Goal: Browse casually

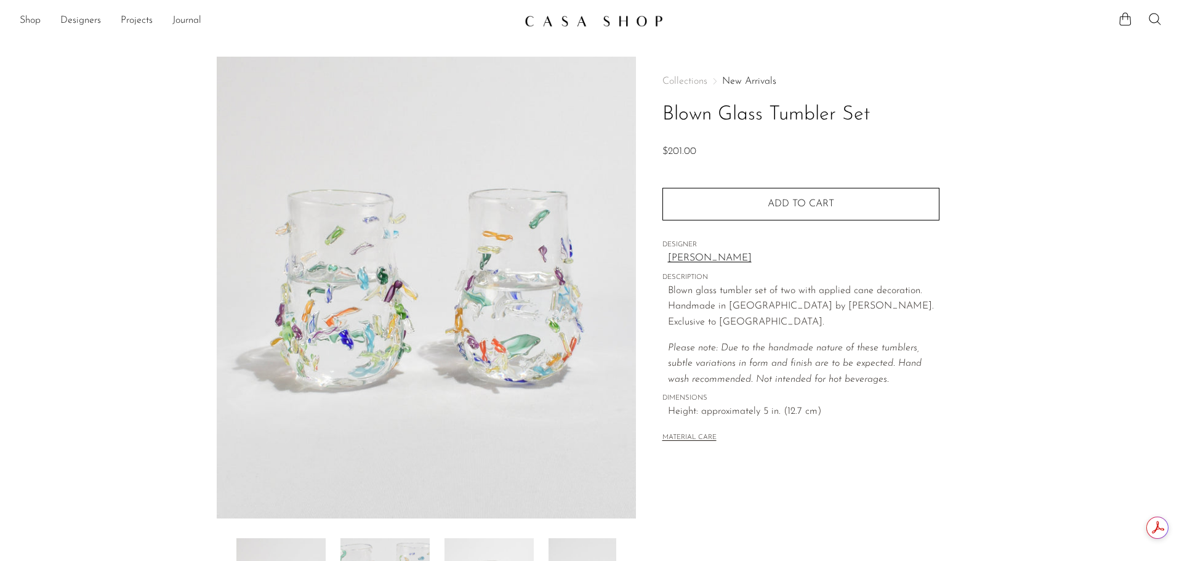
click at [618, 10] on link at bounding box center [591, 21] width 133 height 22
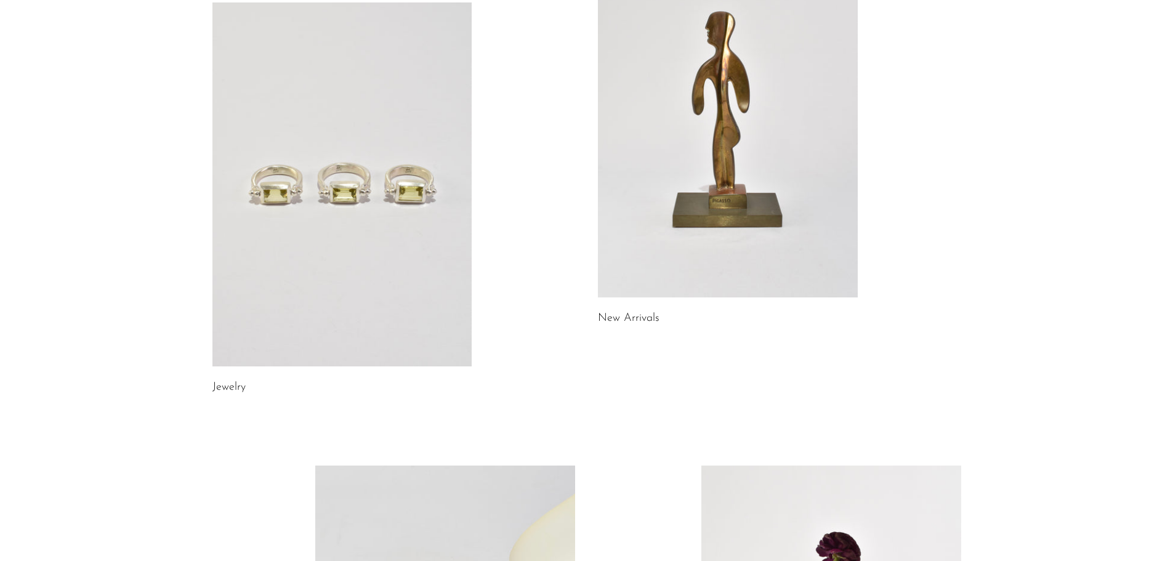
scroll to position [242, 0]
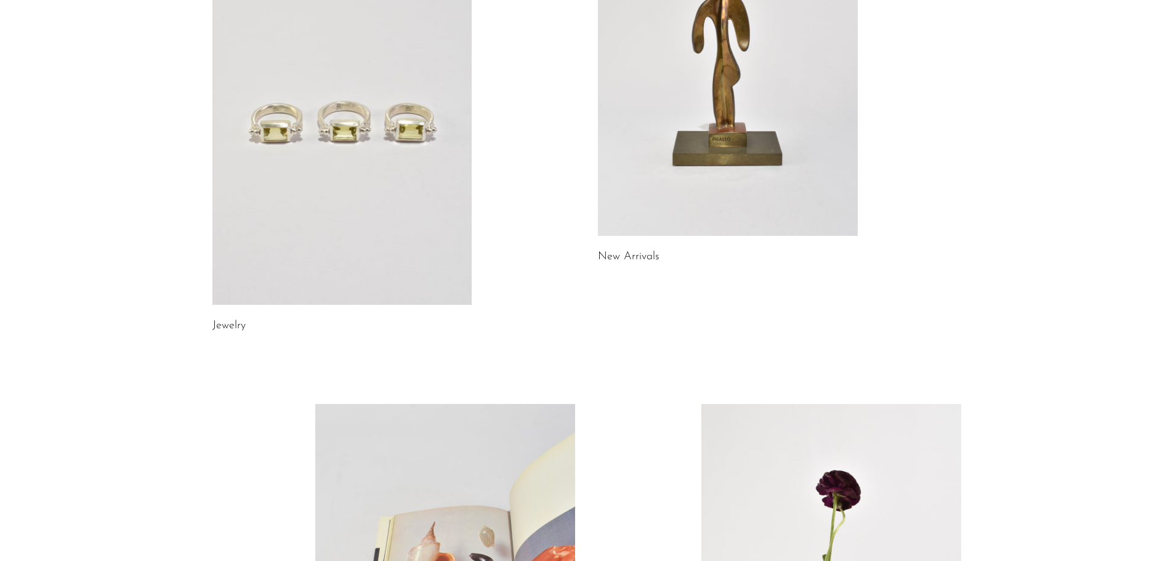
click at [271, 187] on link at bounding box center [342, 123] width 260 height 364
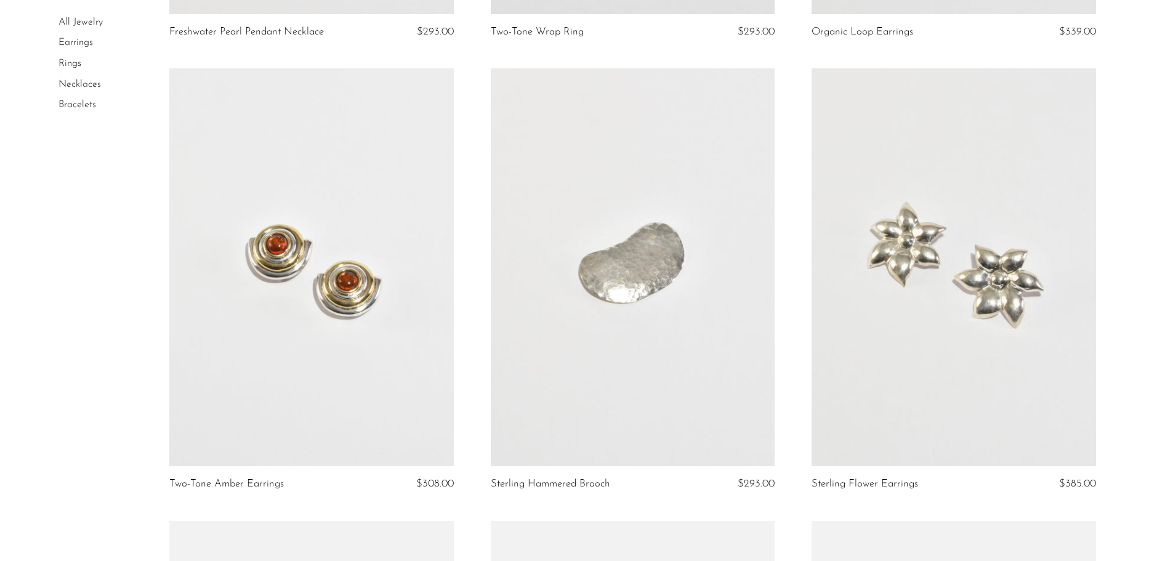
scroll to position [498, 0]
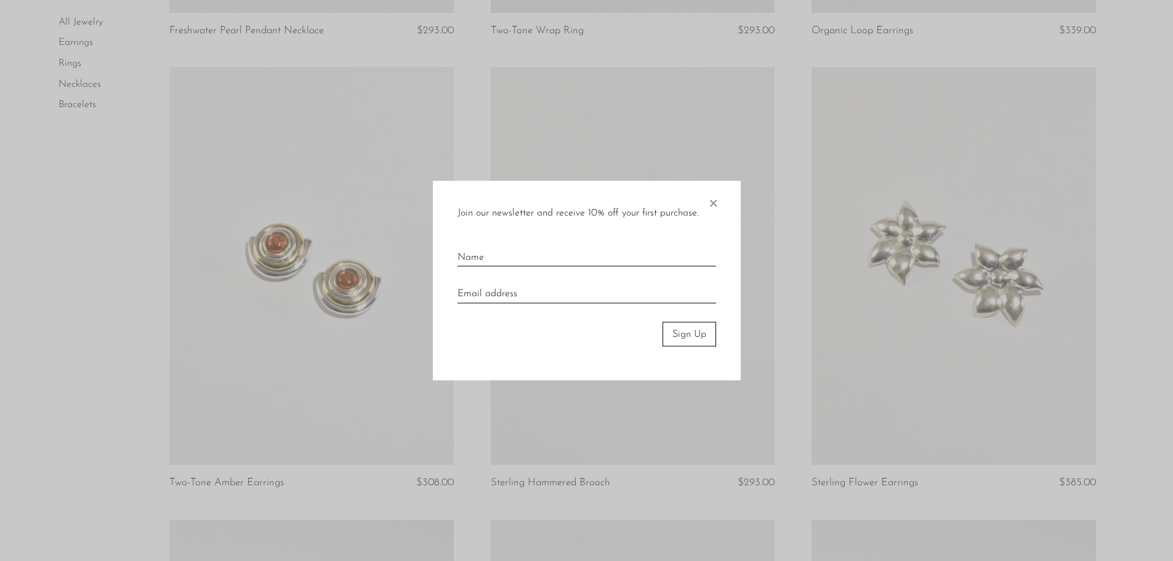
click at [712, 201] on span "×" at bounding box center [713, 199] width 12 height 39
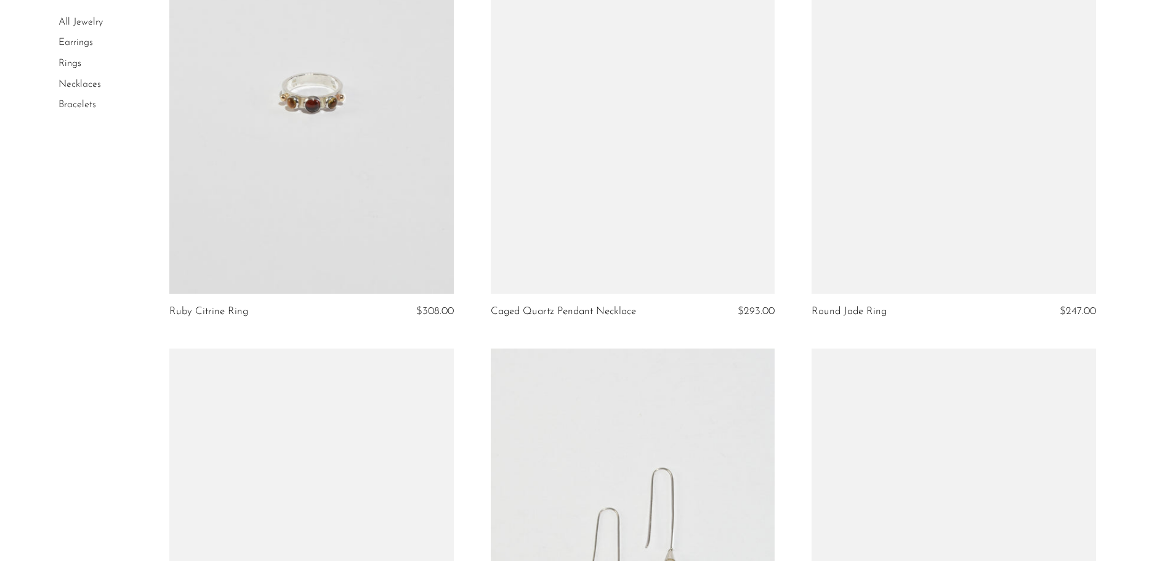
scroll to position [5266, 0]
